Goal: Task Accomplishment & Management: Use online tool/utility

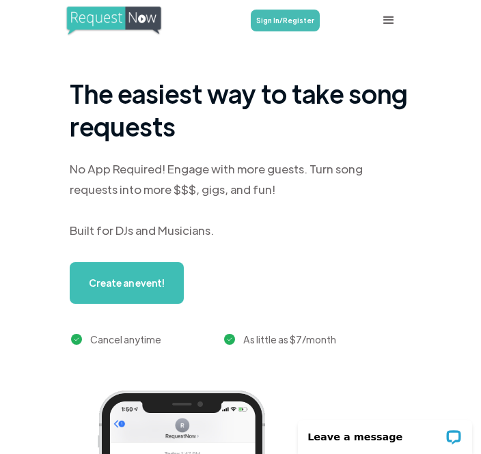
click at [295, 16] on link "Sign In/Register" at bounding box center [285, 21] width 69 height 22
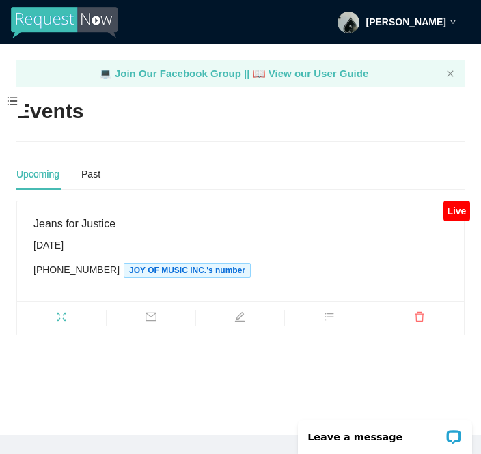
click at [460, 218] on div "Live" at bounding box center [457, 211] width 27 height 21
click at [194, 270] on span "JOY OF MUSIC INC.'s number" at bounding box center [187, 270] width 127 height 15
click at [452, 12] on div "Toriano Tucker" at bounding box center [397, 22] width 119 height 44
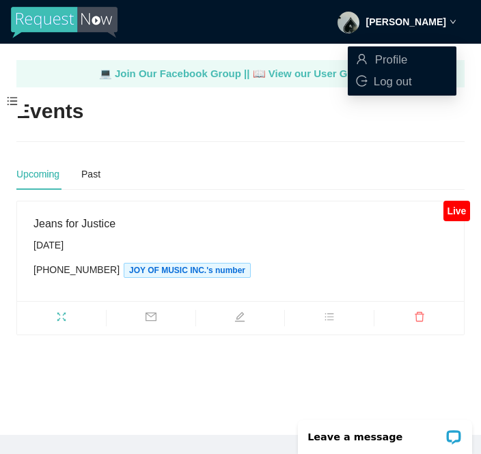
click at [301, 5] on header "Toriano Tucker" at bounding box center [240, 22] width 481 height 44
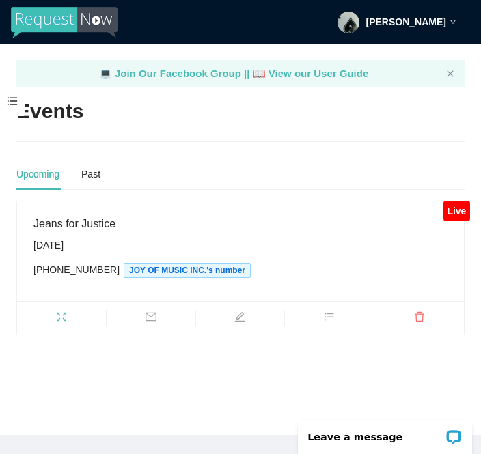
click at [11, 94] on span at bounding box center [12, 101] width 25 height 29
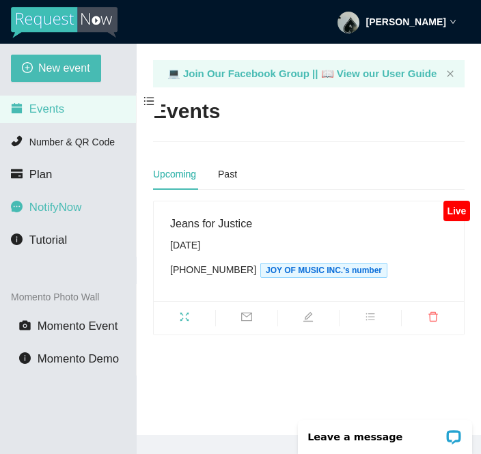
click at [70, 204] on span "NotifyNow" at bounding box center [55, 207] width 52 height 13
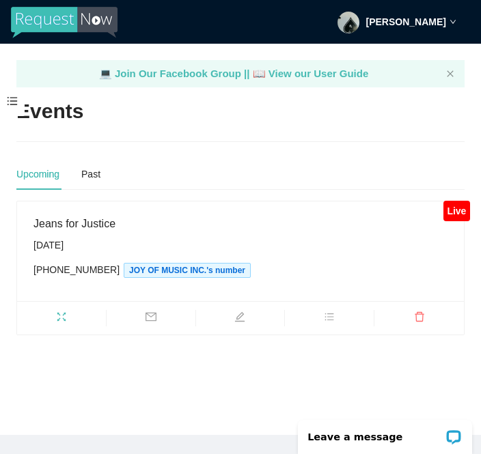
click at [202, 273] on span "JOY OF MUSIC INC.'s number" at bounding box center [187, 270] width 127 height 15
click at [463, 209] on div "Live" at bounding box center [457, 211] width 27 height 21
click at [70, 312] on span "fullscreen" at bounding box center [61, 319] width 89 height 15
